Goal: Task Accomplishment & Management: Complete application form

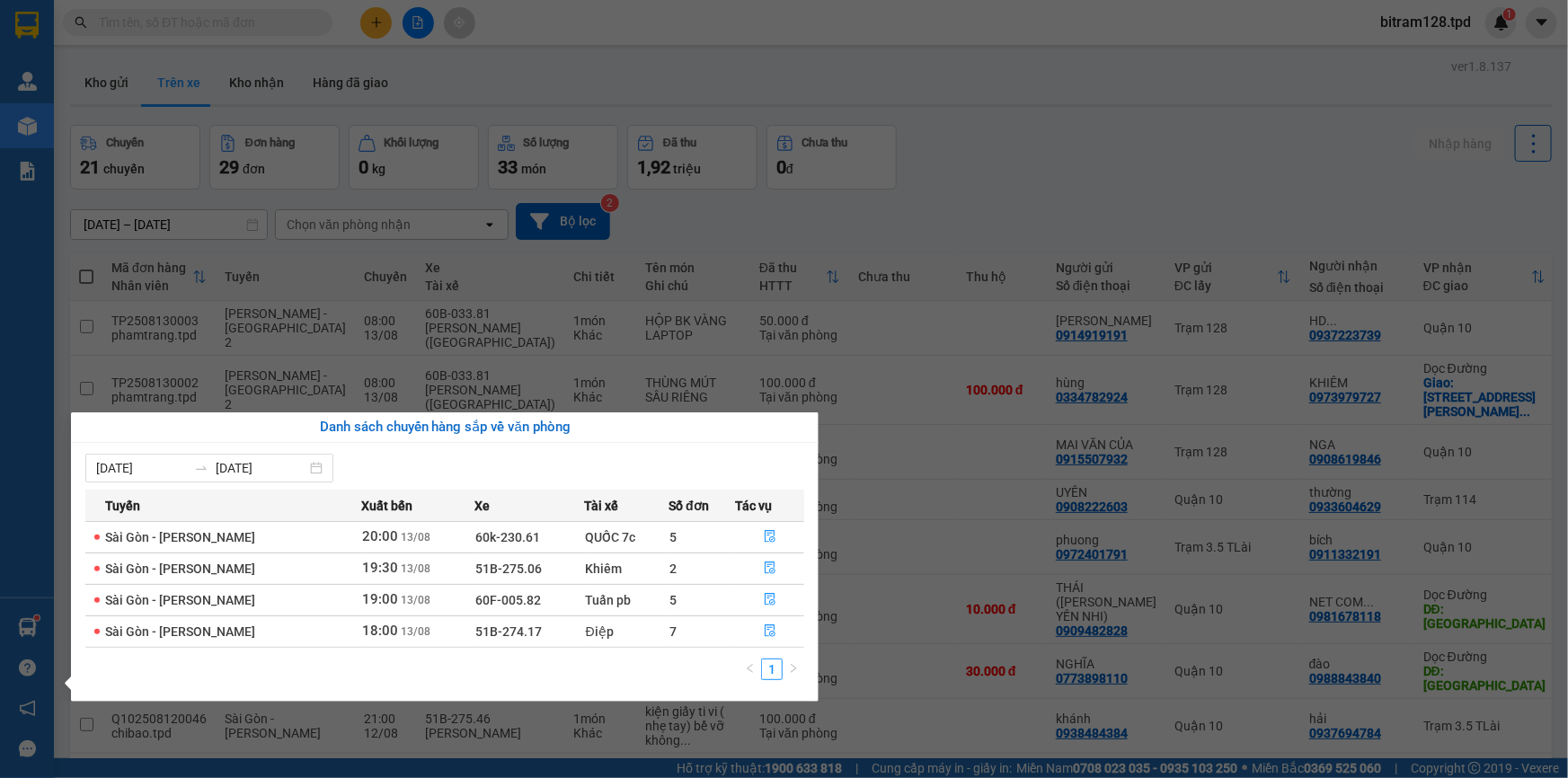
scroll to position [105, 0]
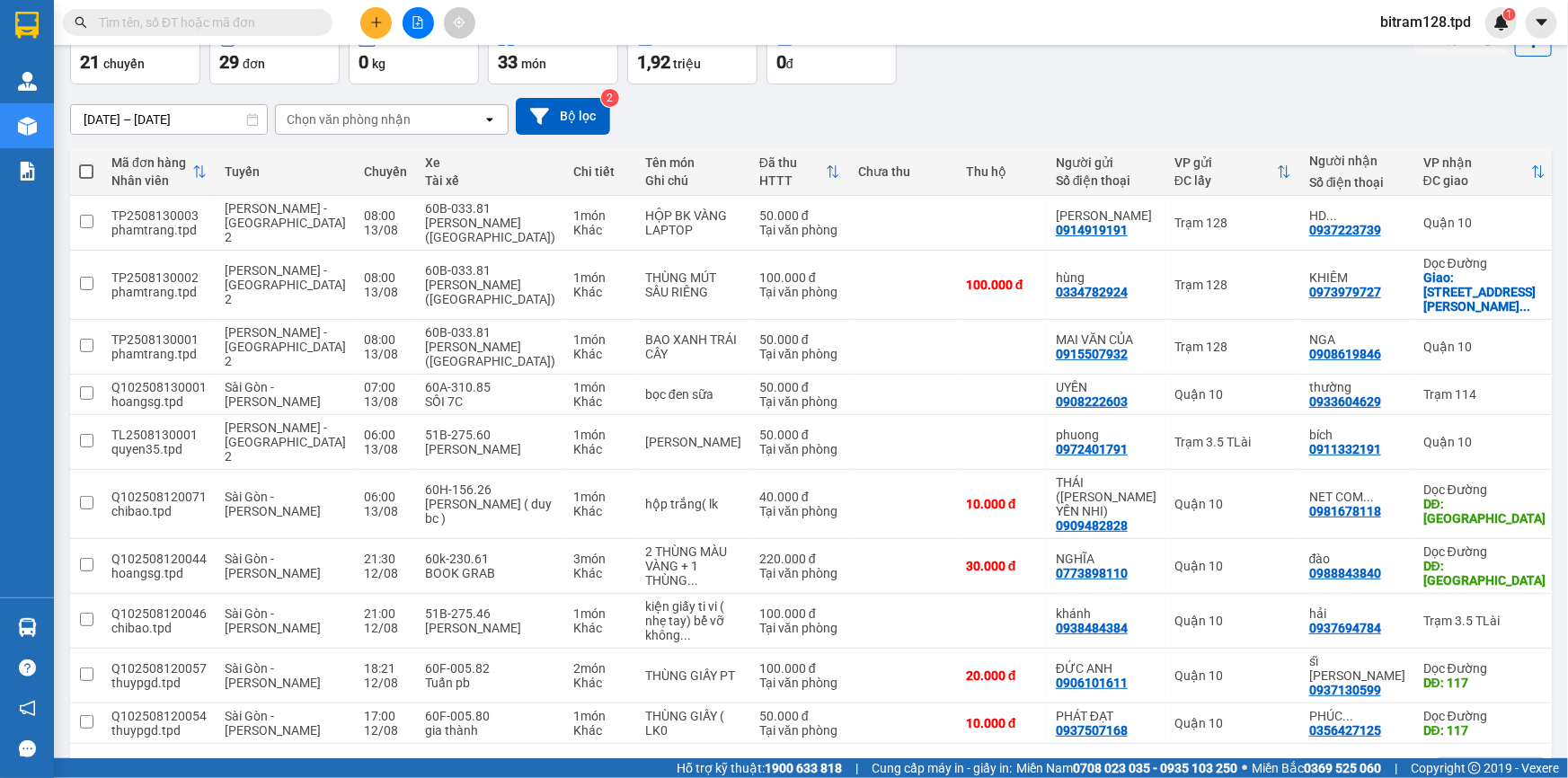
click at [889, 109] on section "Kết quả tìm kiếm ( 6 ) Bộ lọc Mã ĐH Trạng thái Món hàng Thu hộ Tổng cước Chưa c…" at bounding box center [784, 389] width 1568 height 778
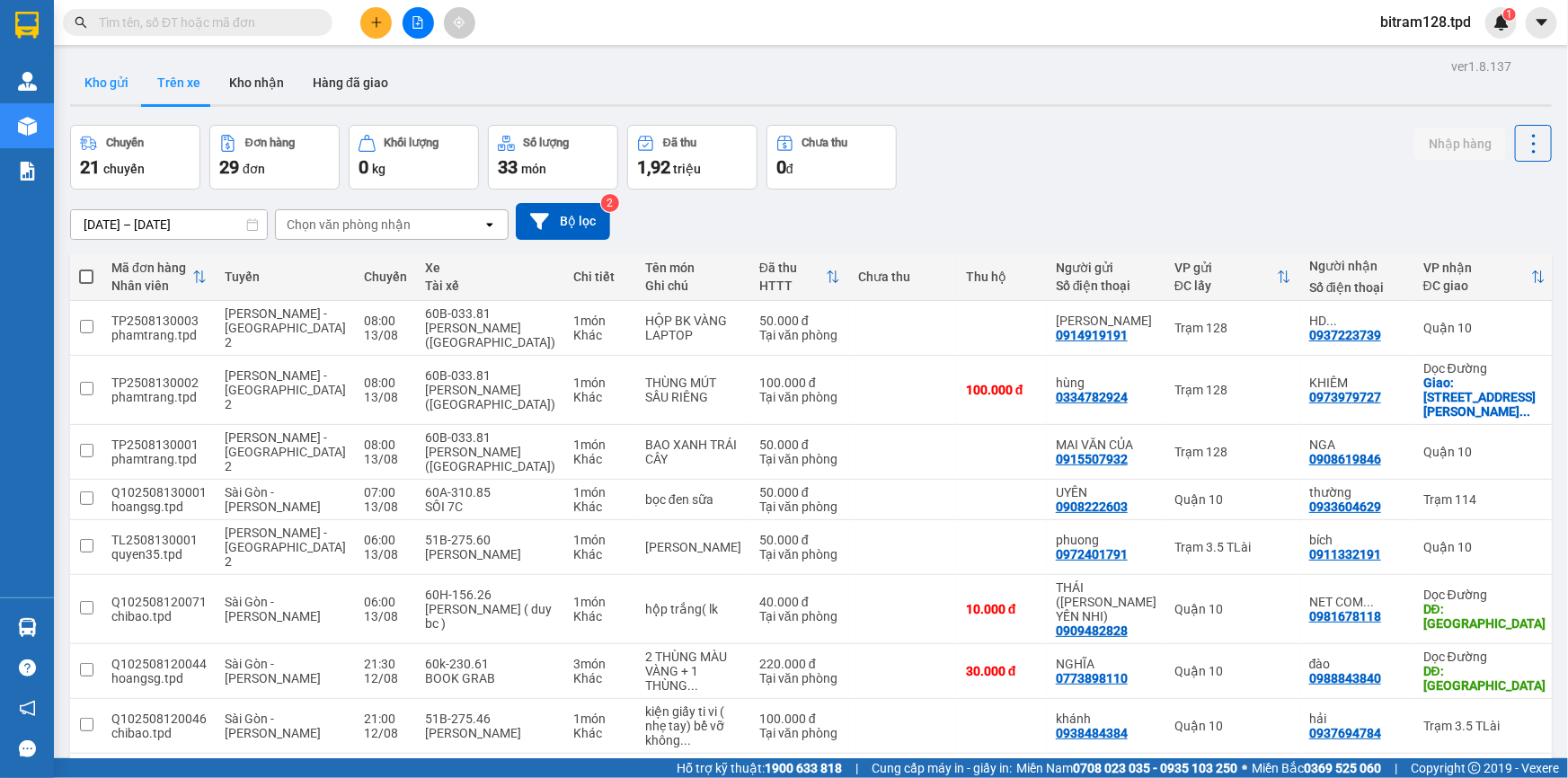
click at [108, 75] on button "Kho gửi" at bounding box center [106, 83] width 72 height 44
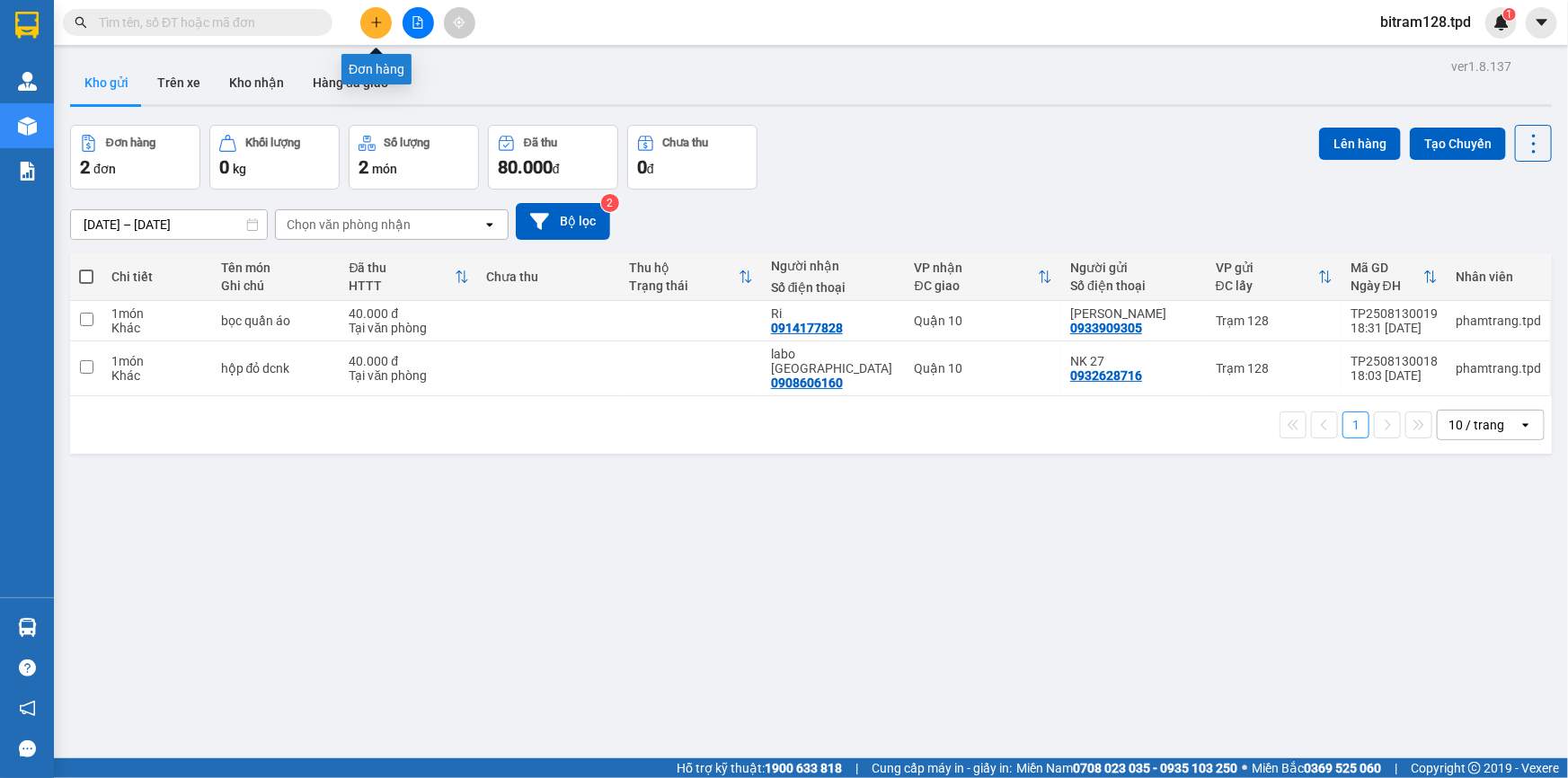
click at [378, 19] on icon "plus" at bounding box center [377, 22] width 13 height 13
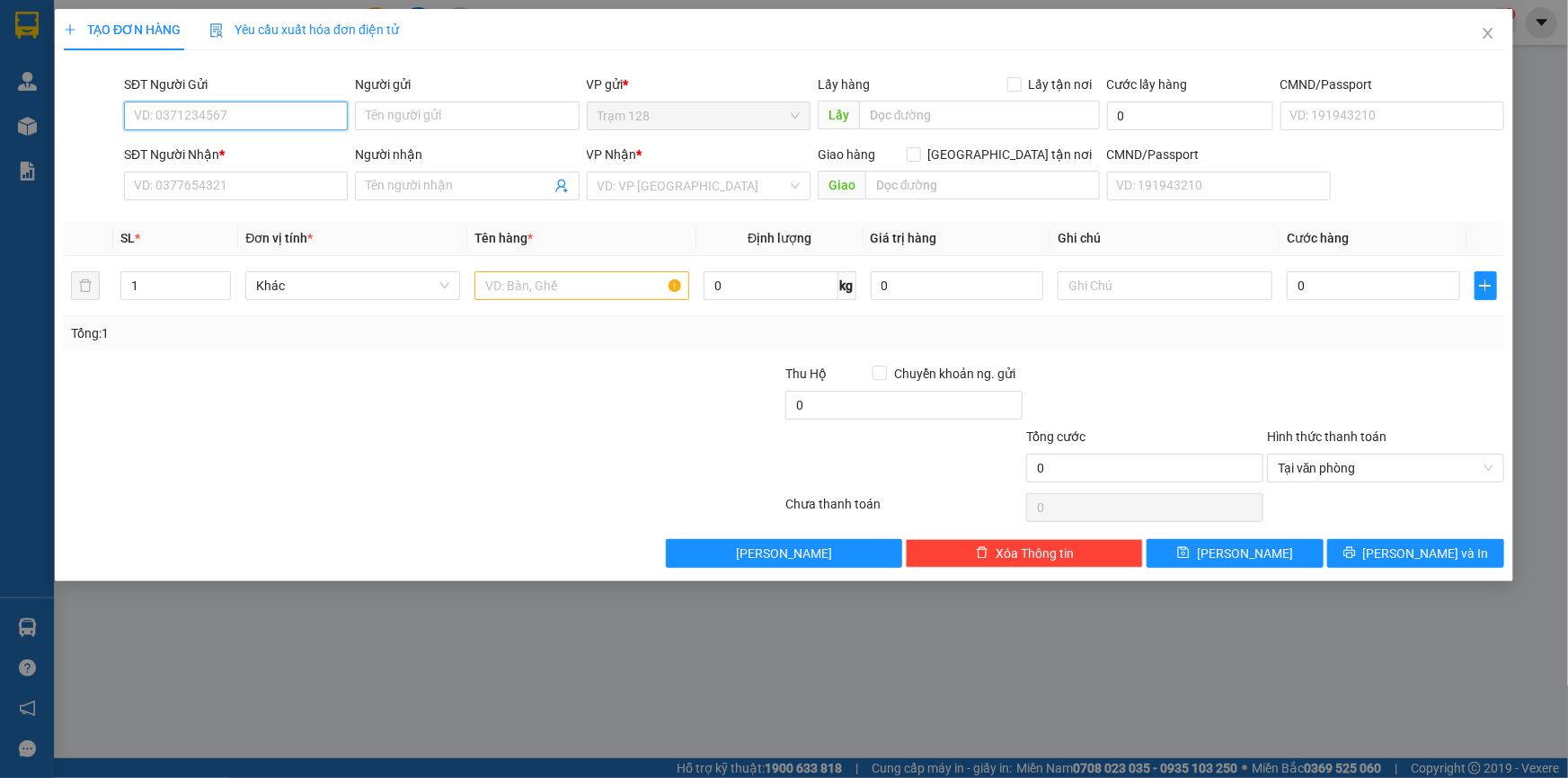
click at [246, 117] on input "SĐT Người Gửi" at bounding box center [236, 115] width 224 height 29
click at [233, 114] on input "SĐT Người Gửi" at bounding box center [236, 115] width 224 height 29
type input "0343108052"
click at [440, 120] on input "Người gửi" at bounding box center [467, 115] width 224 height 29
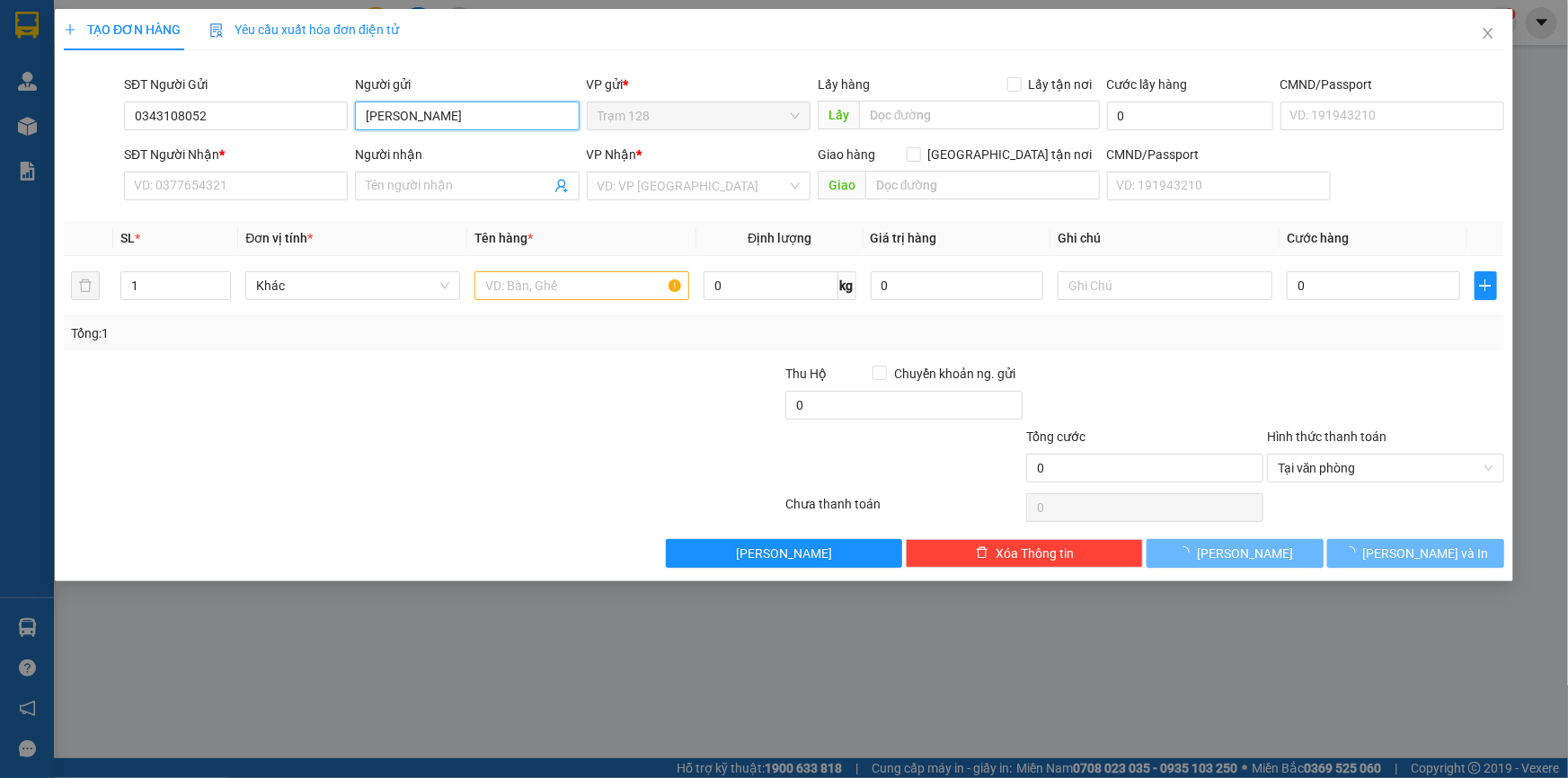
click at [411, 111] on input "[PERSON_NAME]" at bounding box center [467, 115] width 224 height 29
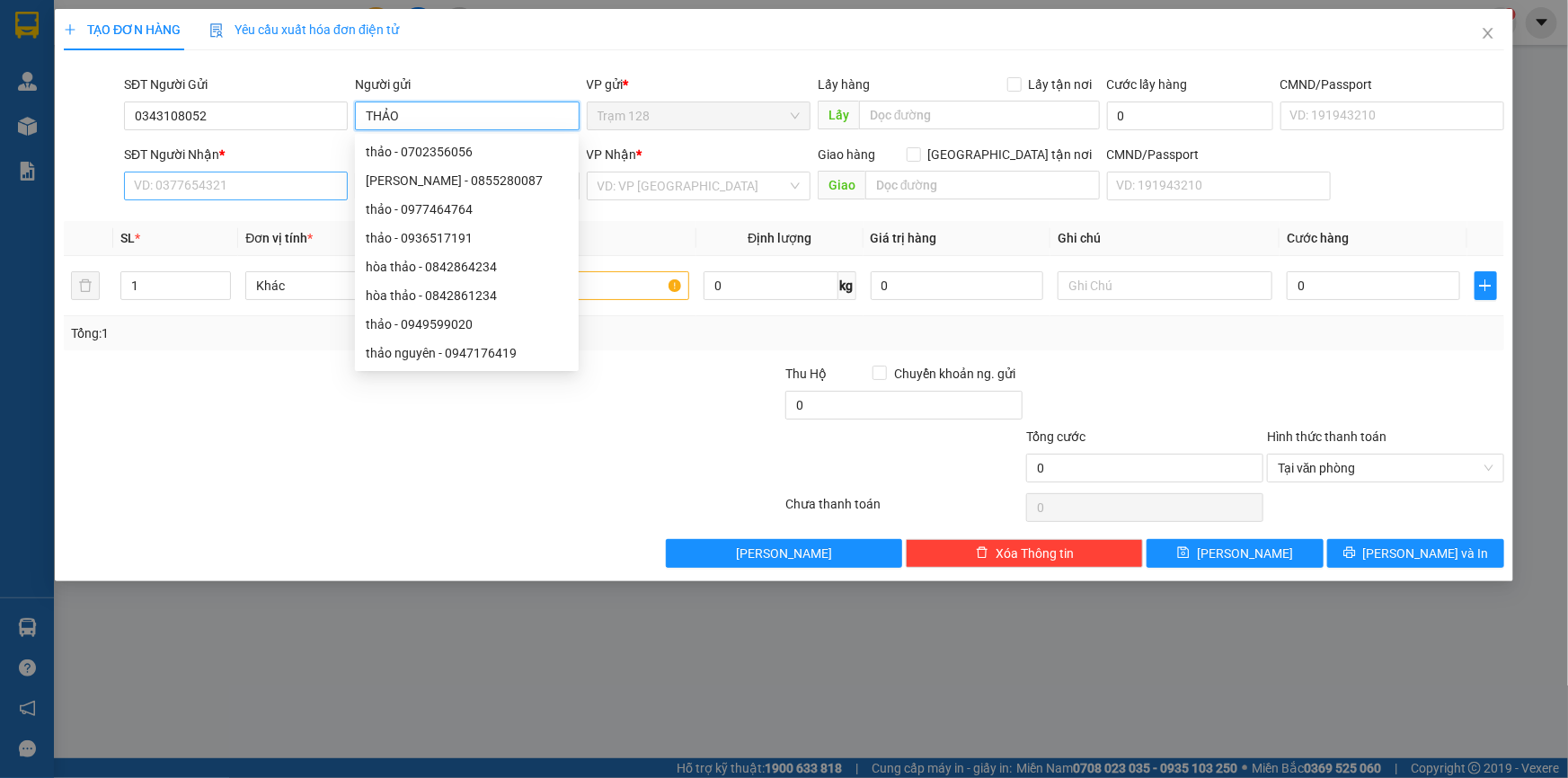
type input "THẢO"
click at [199, 187] on input "SĐT Người Nhận *" at bounding box center [236, 185] width 224 height 29
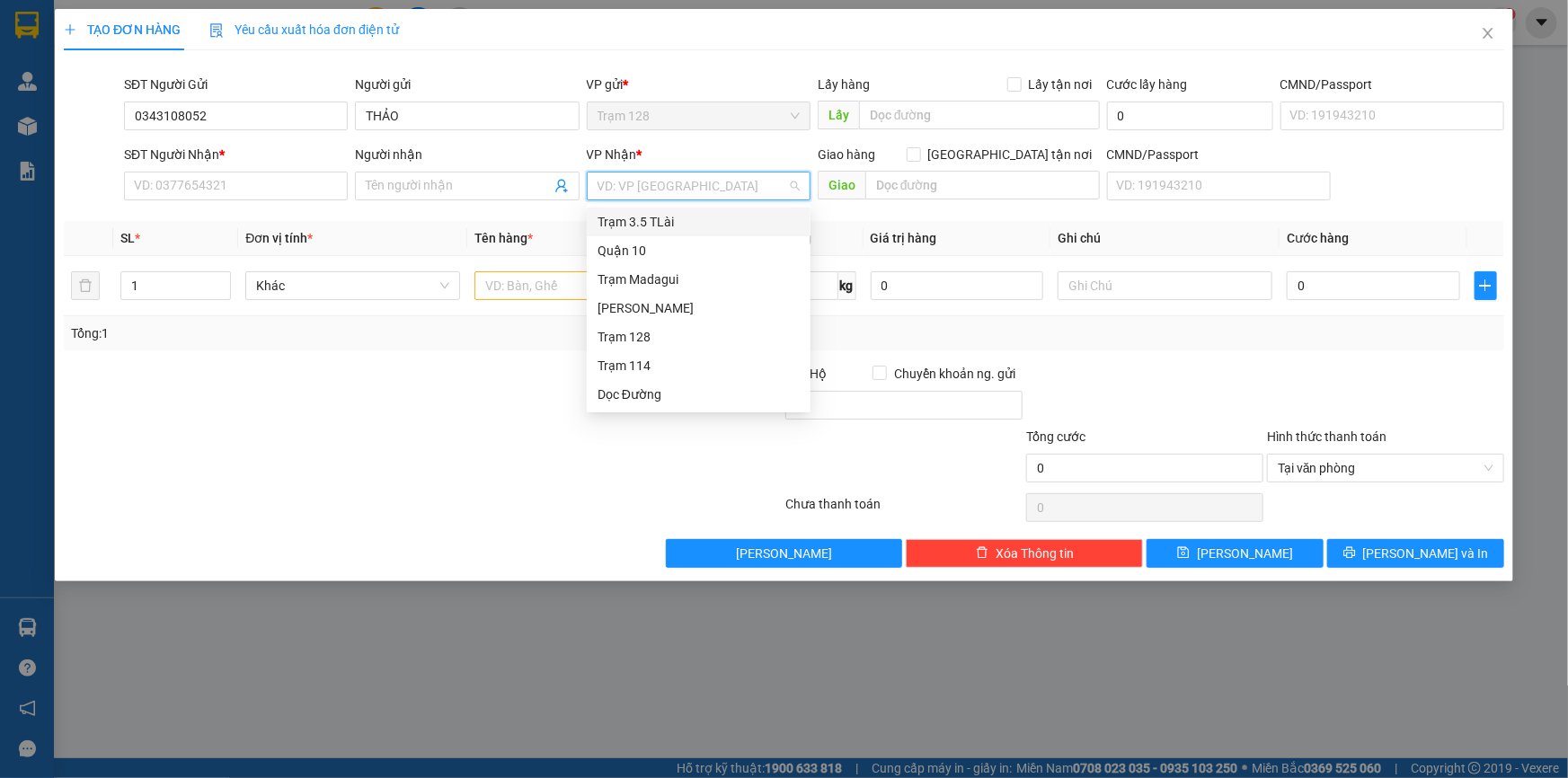
click at [654, 188] on input "search" at bounding box center [692, 185] width 189 height 27
click at [646, 399] on div "Dọc Đường" at bounding box center [699, 394] width 202 height 20
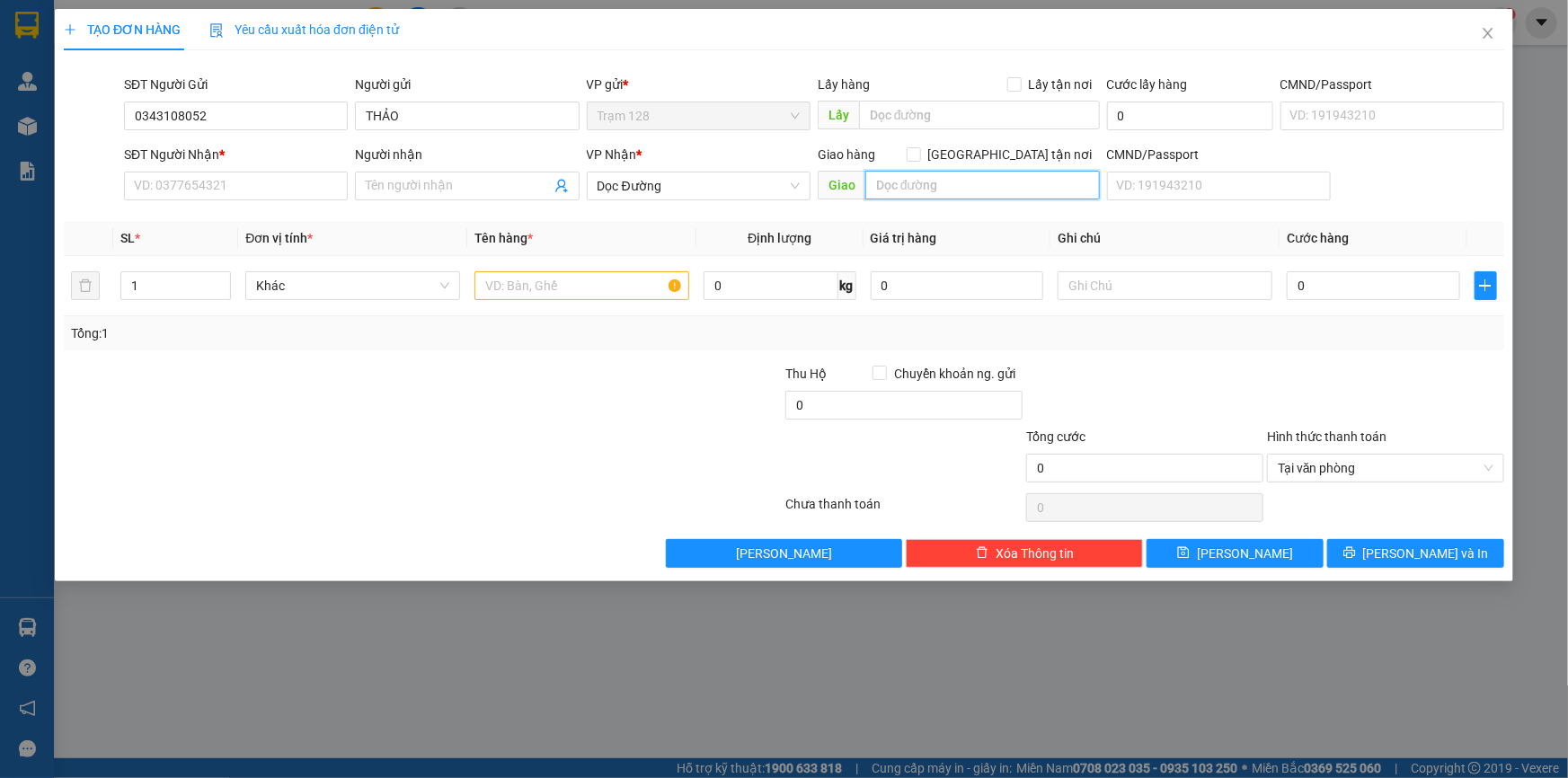
click at [892, 188] on input "text" at bounding box center [982, 184] width 235 height 29
type input "BV TỪ DŨ"
click at [525, 284] on input "text" at bounding box center [582, 285] width 215 height 29
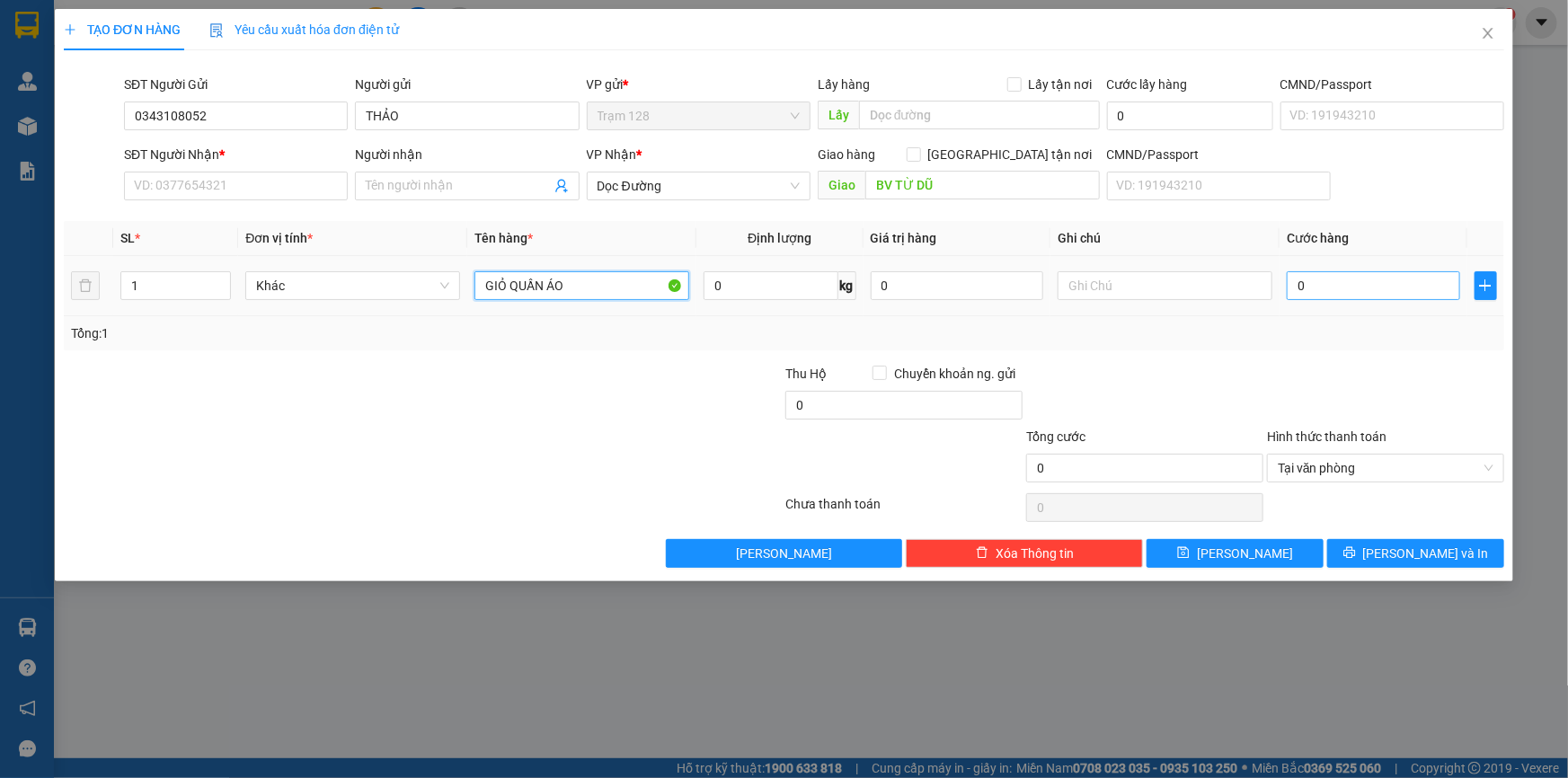
type input "GIỎ QUẦN ÁO"
click at [1328, 290] on input "0" at bounding box center [1373, 285] width 173 height 29
type input "4"
type input "40"
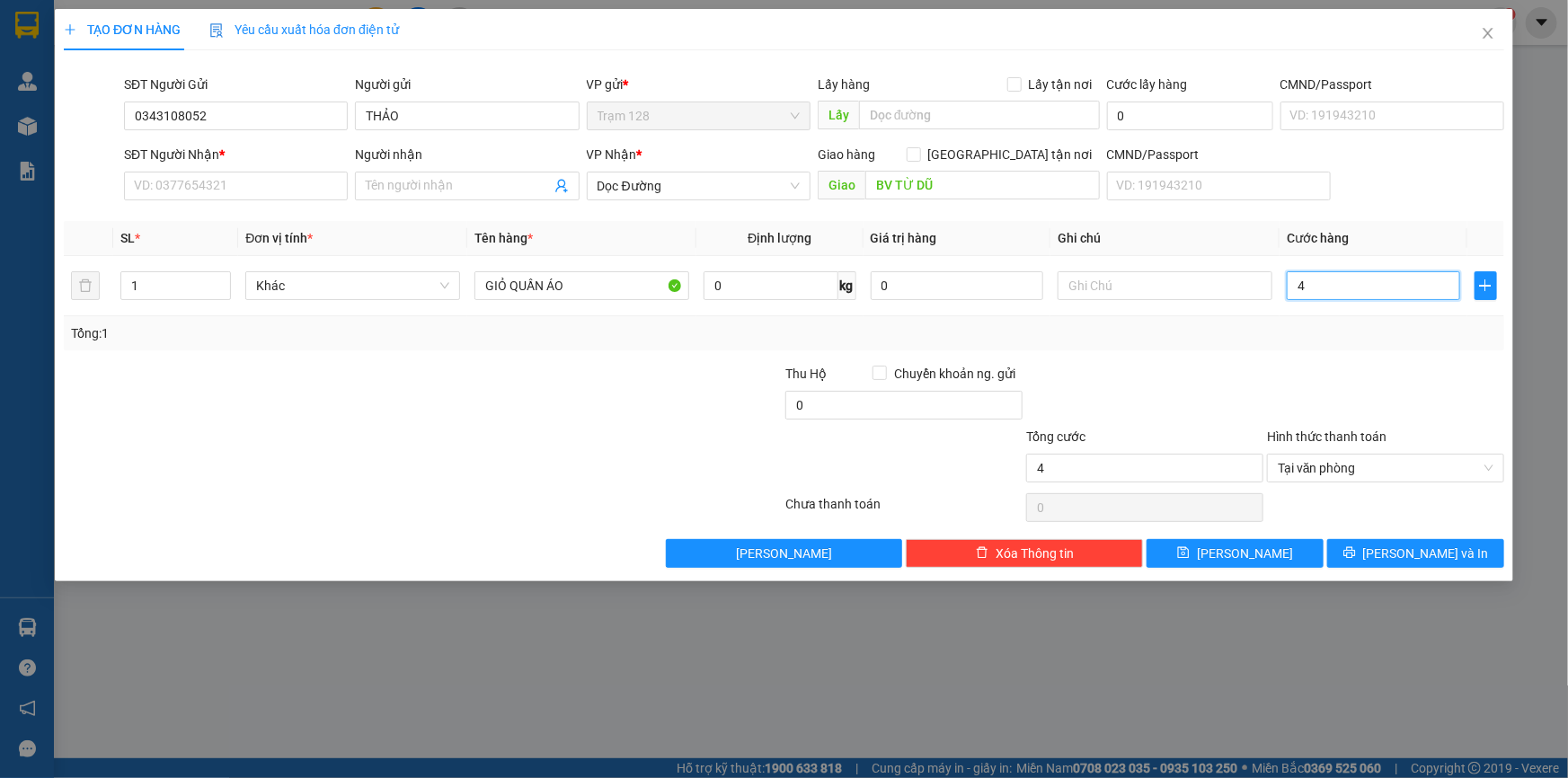
type input "40"
type input "40.000"
click at [1108, 364] on div at bounding box center [1145, 394] width 241 height 62
click at [1089, 289] on input "text" at bounding box center [1165, 285] width 215 height 29
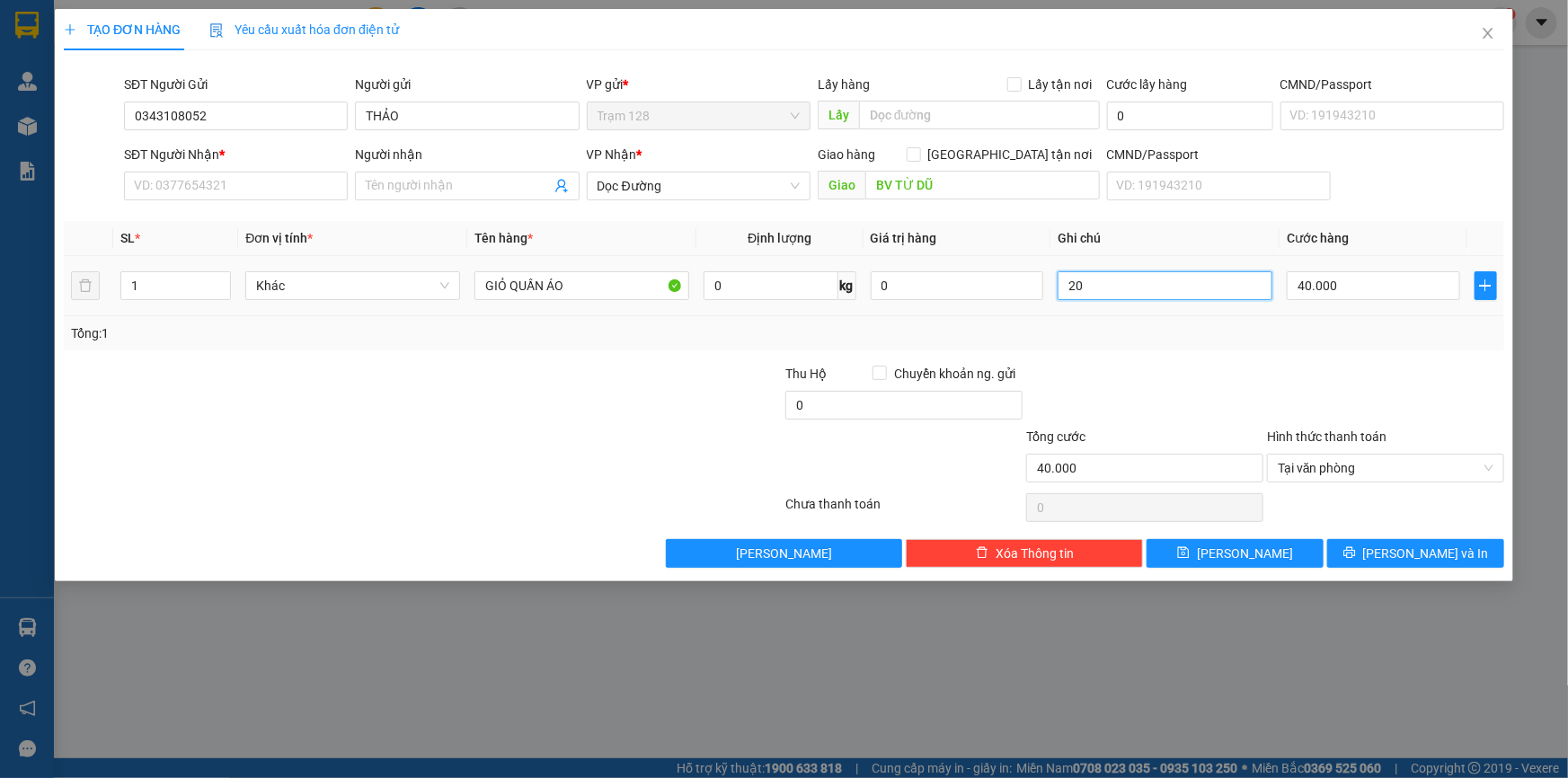
type input "2"
type input "TX 20K"
click at [802, 401] on input "0" at bounding box center [903, 404] width 237 height 29
click at [1341, 287] on input "40.000" at bounding box center [1373, 285] width 173 height 29
click at [1244, 371] on div at bounding box center [1145, 394] width 241 height 62
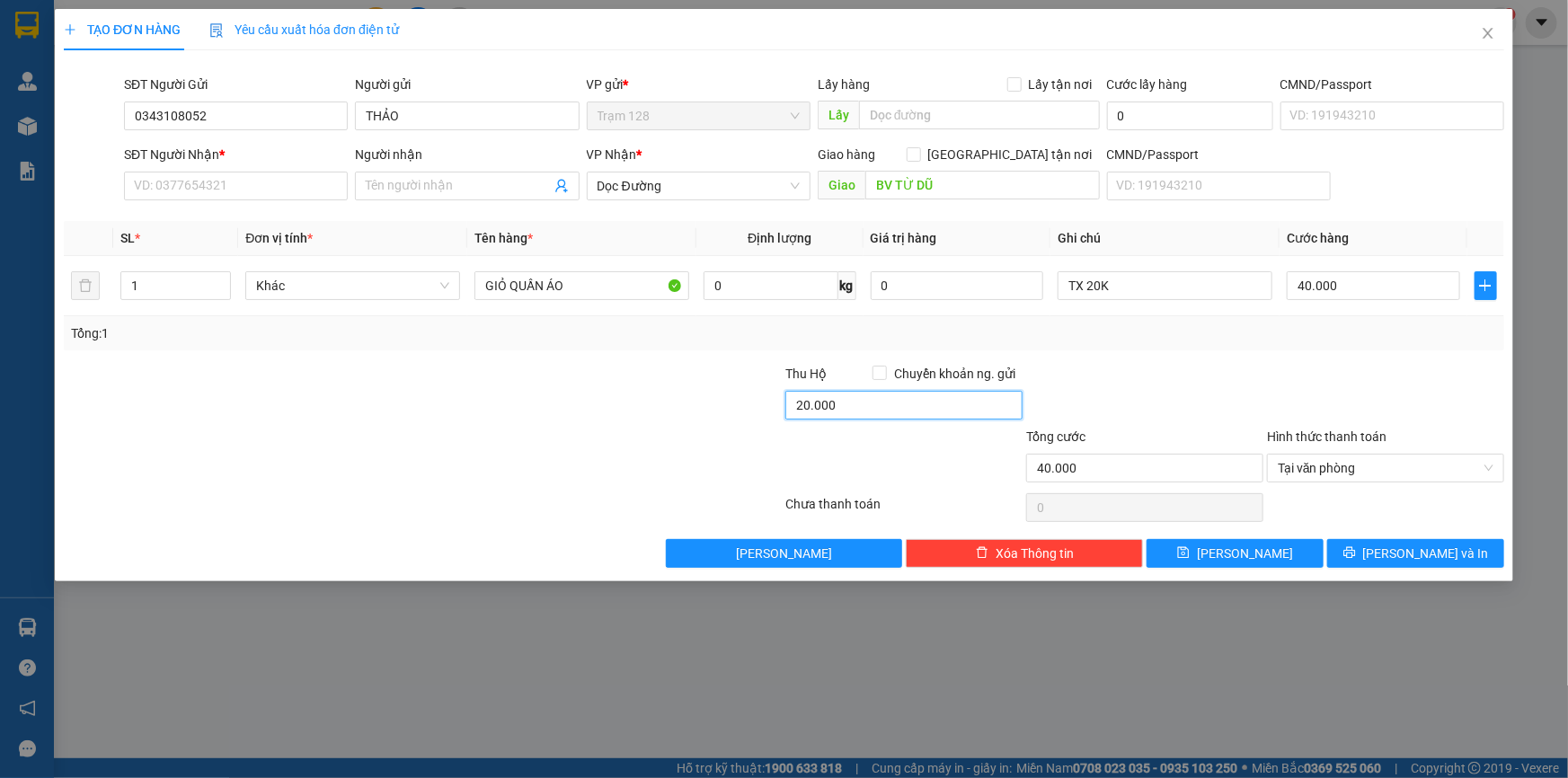
click at [844, 398] on input "20.000" at bounding box center [903, 404] width 237 height 29
type input "30.000"
click at [1177, 387] on div at bounding box center [1145, 394] width 241 height 62
click at [493, 110] on input "THẢO" at bounding box center [467, 115] width 224 height 29
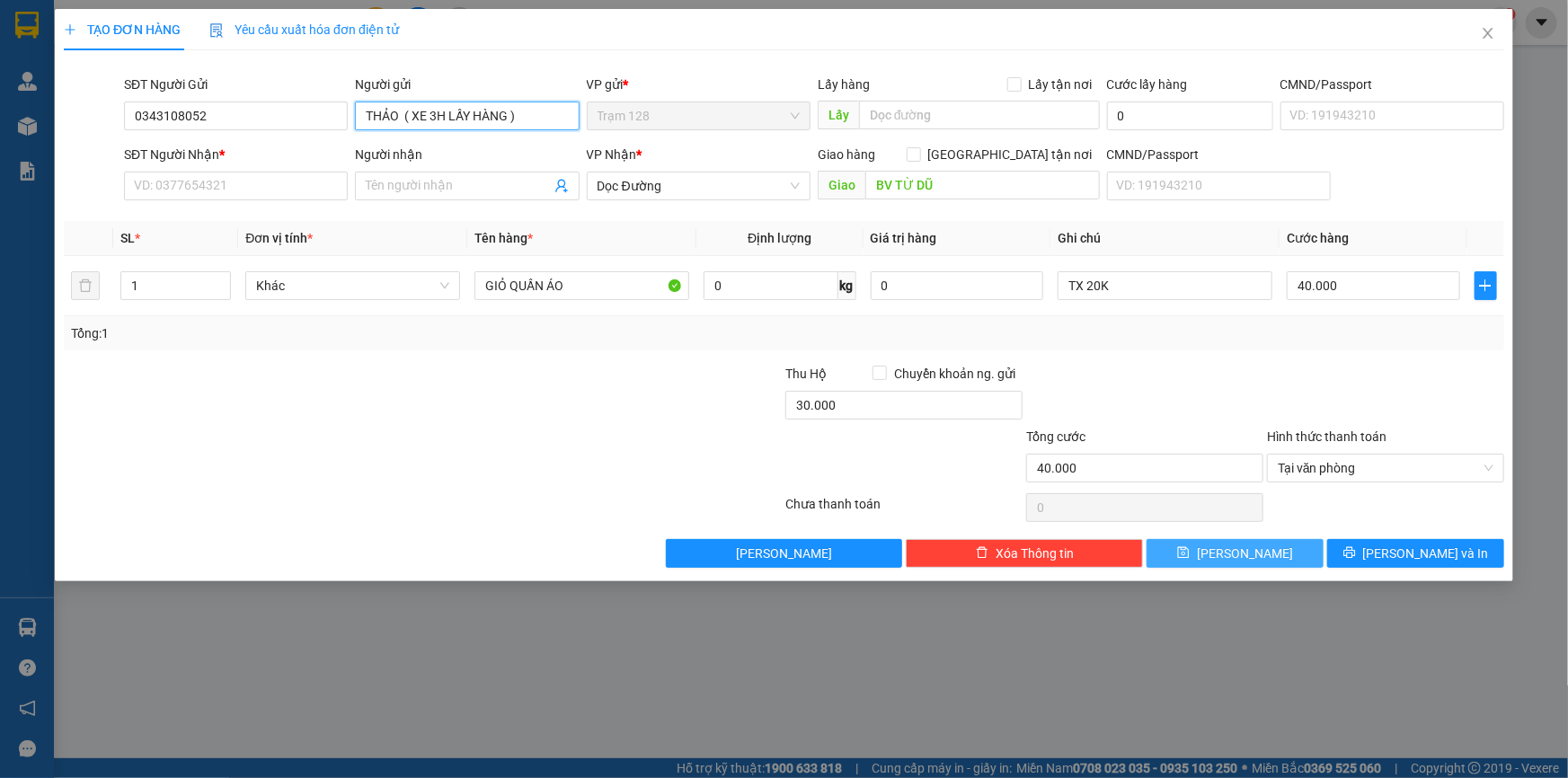
type input "THẢO ( XE 3H LẤY HÀNG )"
click at [1273, 556] on button "[PERSON_NAME]" at bounding box center [1235, 553] width 177 height 29
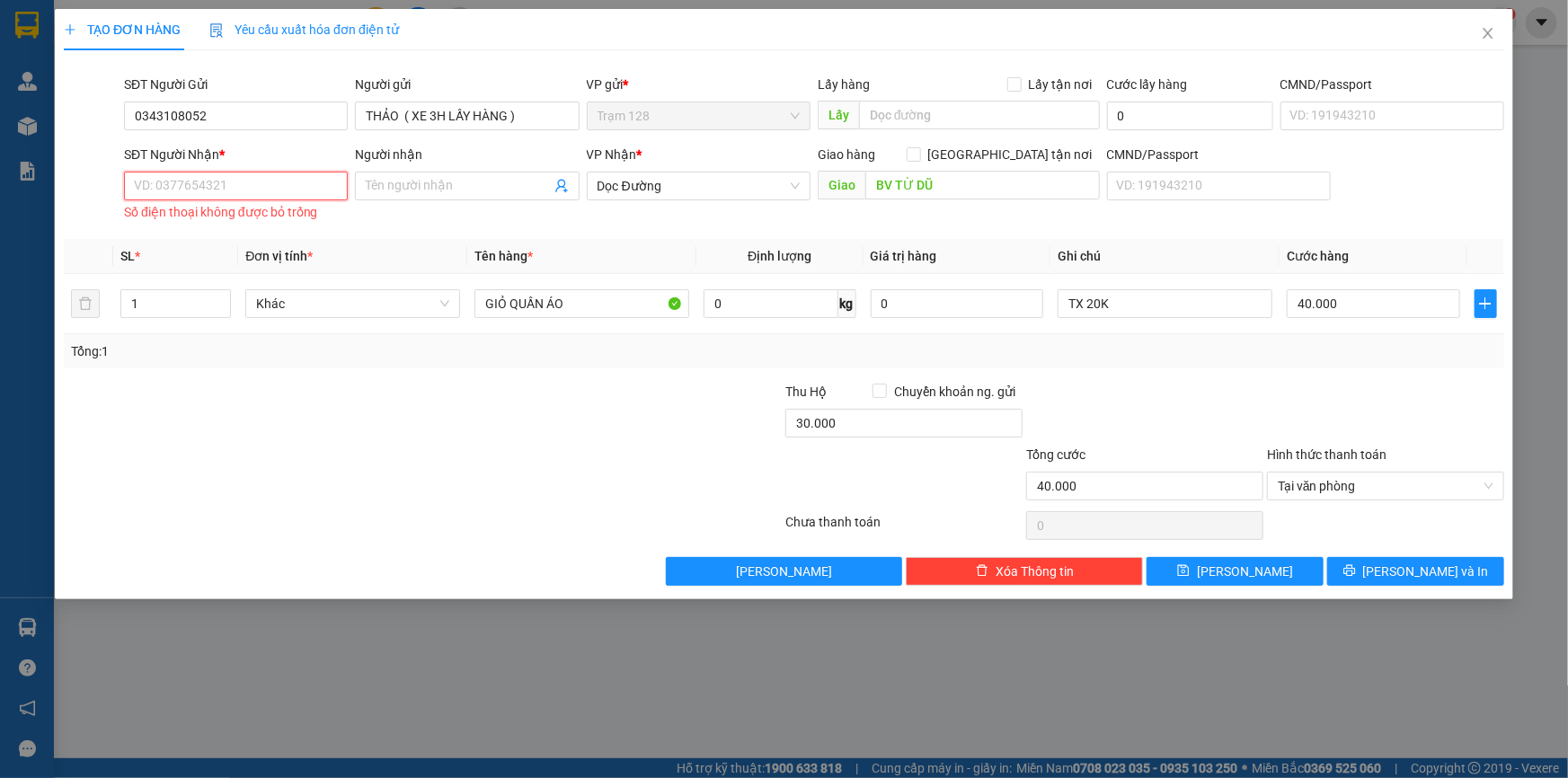
click at [167, 183] on input "SĐT Người Nhận *" at bounding box center [236, 185] width 224 height 29
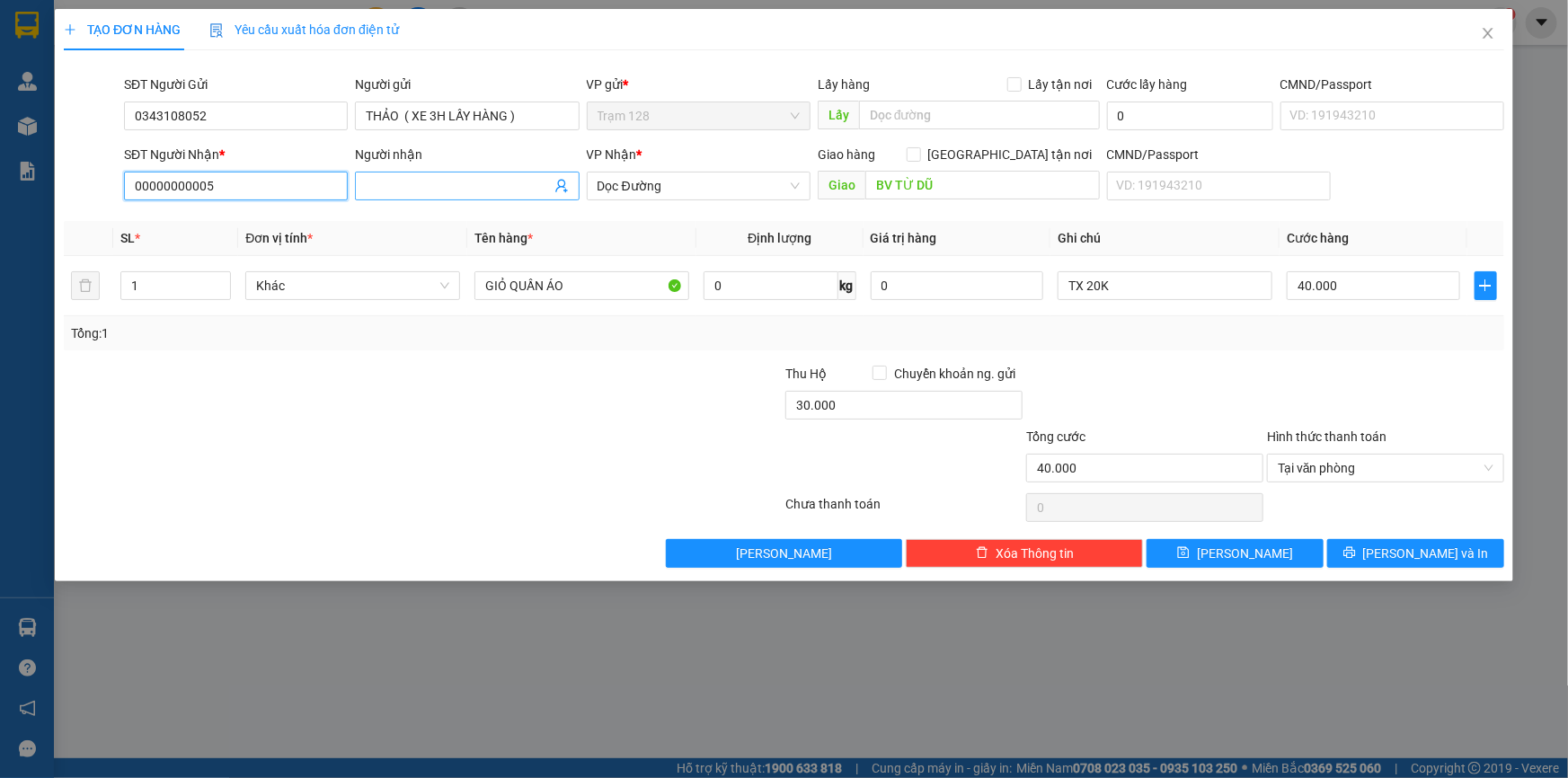
type input "00000000005"
click at [405, 191] on input "Người nhận" at bounding box center [458, 186] width 184 height 20
type input "CHỜ KHÁCH"
click at [1277, 552] on button "[PERSON_NAME]" at bounding box center [1235, 553] width 177 height 29
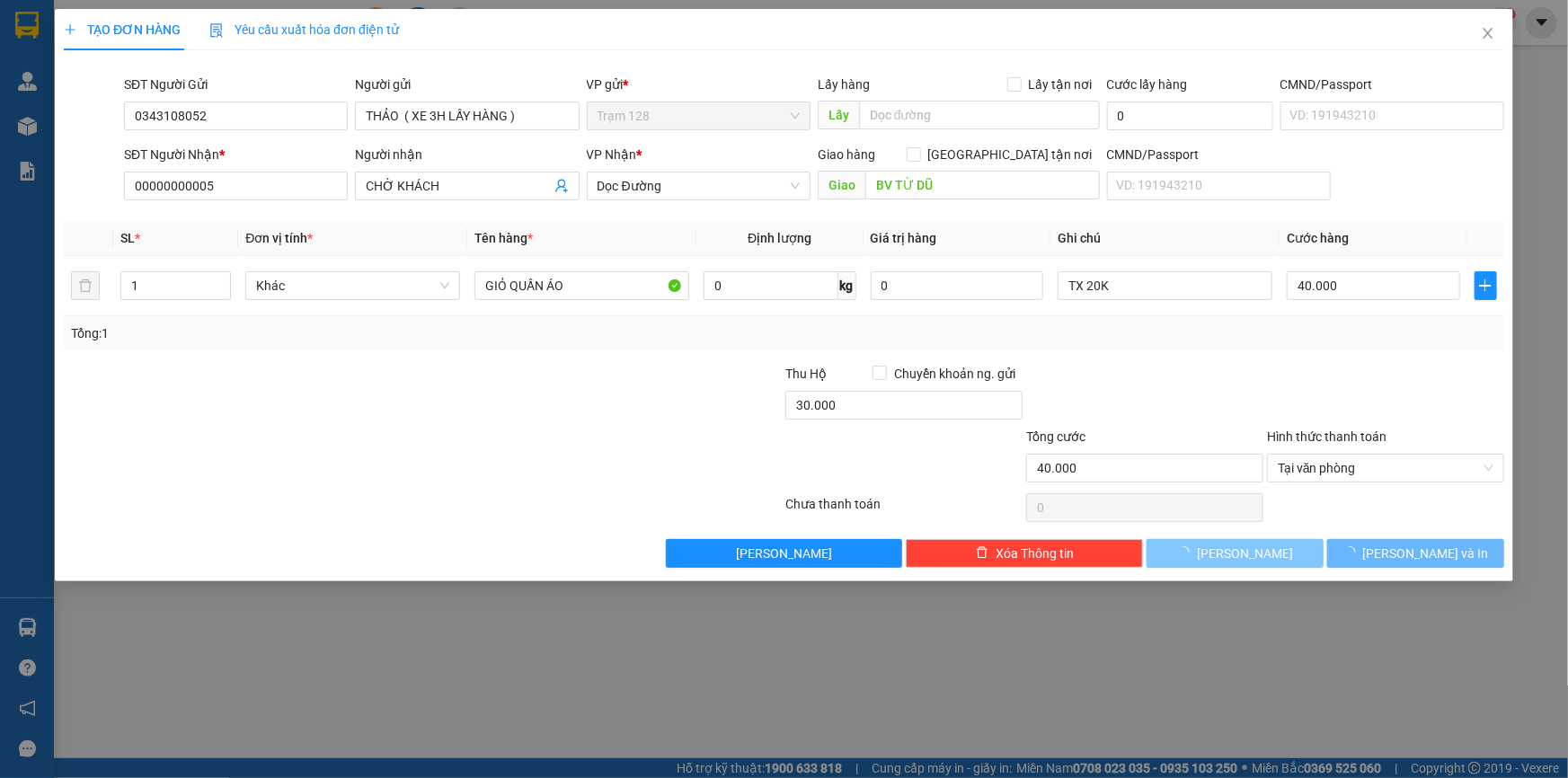
type input "0"
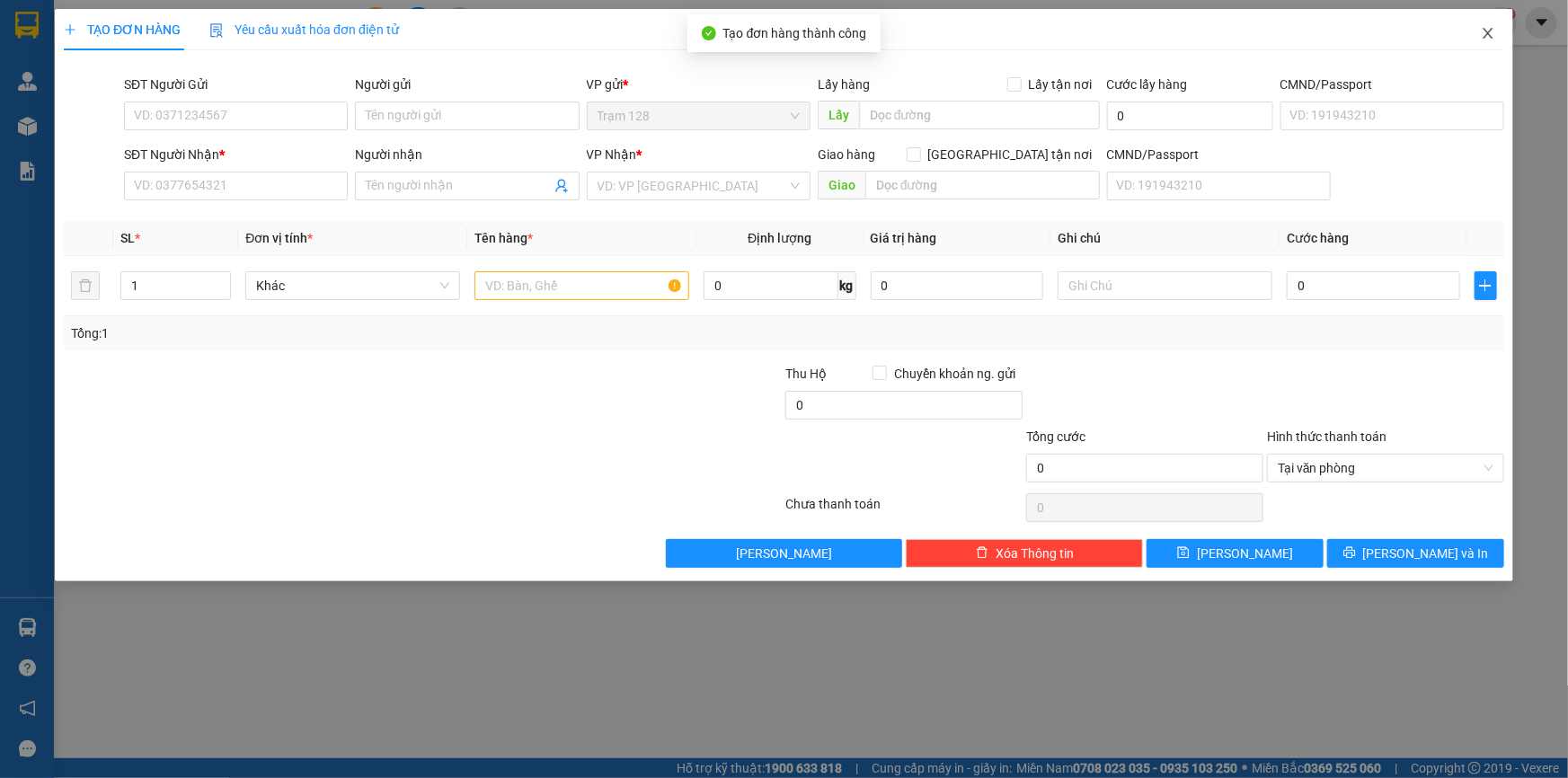
click at [1490, 38] on icon "close" at bounding box center [1488, 33] width 15 height 15
